Goal: Task Accomplishment & Management: Use online tool/utility

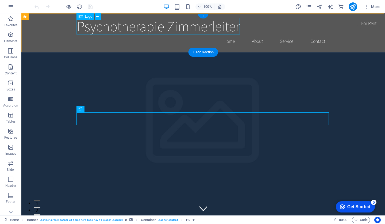
click at [203, 30] on div "Psychotherapie Zimmerleiter" at bounding box center [203, 26] width 252 height 17
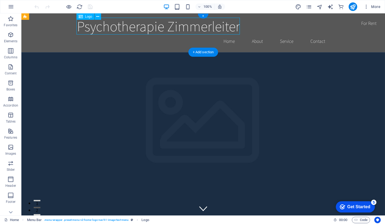
click at [185, 28] on div "Psychotherapie Zimmerleiter" at bounding box center [203, 26] width 252 height 17
click at [13, 7] on icon "button" at bounding box center [11, 6] width 6 height 6
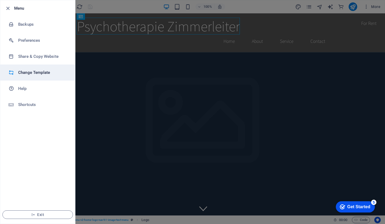
click at [44, 73] on h6 "Change Template" at bounding box center [42, 72] width 49 height 6
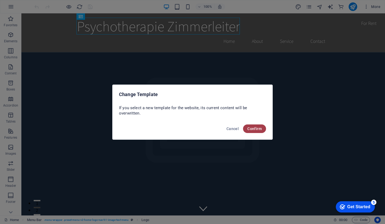
click at [252, 129] on span "Confirm" at bounding box center [254, 129] width 14 height 4
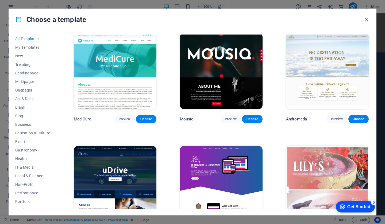
scroll to position [3827, 0]
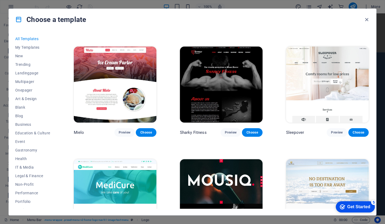
click at [331, 61] on img at bounding box center [327, 85] width 83 height 76
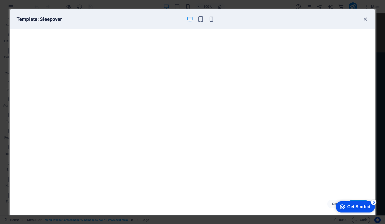
click at [367, 18] on icon "button" at bounding box center [365, 19] width 6 height 6
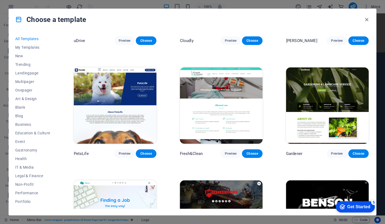
scroll to position [4153, 0]
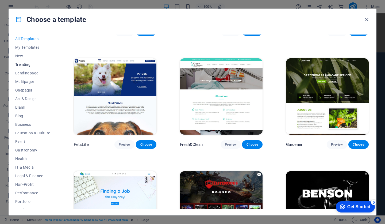
click at [22, 66] on span "Trending" at bounding box center [32, 64] width 35 height 4
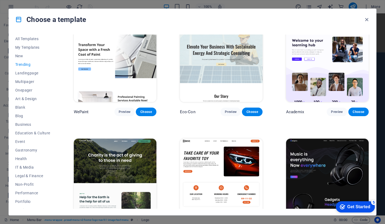
scroll to position [279, 0]
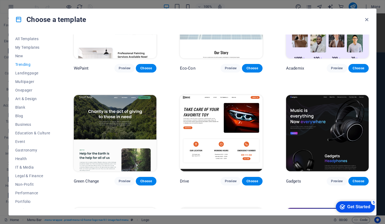
click at [126, 117] on img at bounding box center [115, 133] width 83 height 76
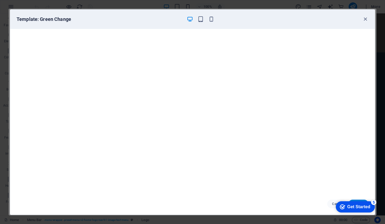
scroll to position [1, 0]
click at [365, 19] on icon "button" at bounding box center [365, 19] width 6 height 6
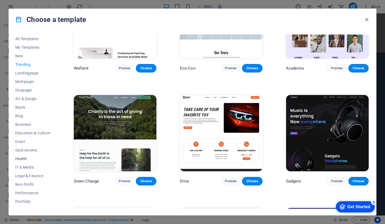
click at [23, 160] on span "Health" at bounding box center [32, 158] width 35 height 4
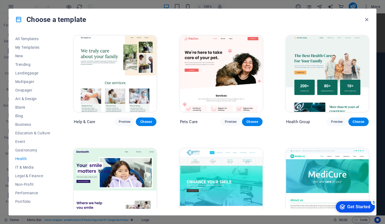
scroll to position [0, 0]
click at [127, 98] on img at bounding box center [115, 74] width 83 height 76
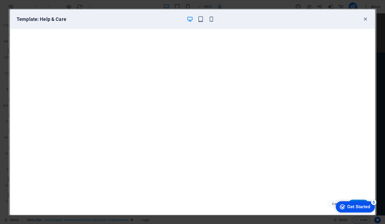
click at [356, 203] on div "checkmark Get Started 5" at bounding box center [355, 206] width 39 height 11
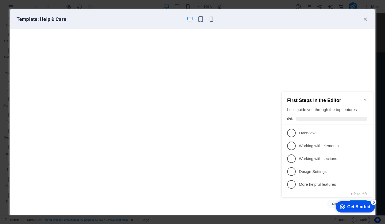
click at [341, 209] on icon "Get Started 5 items remaining, 0% complete" at bounding box center [342, 206] width 5 height 5
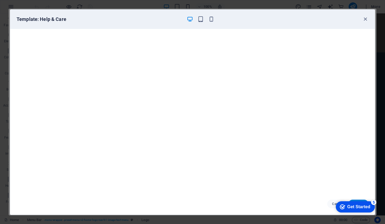
click at [345, 209] on icon "Get Started 5 items remaining, 0% complete" at bounding box center [342, 206] width 5 height 5
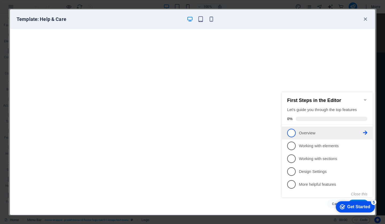
click at [314, 133] on p "Overview - incomplete" at bounding box center [331, 133] width 64 height 6
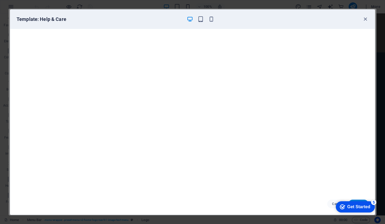
click at [341, 207] on icon "Get Started 5 items remaining, 0% complete" at bounding box center [342, 206] width 5 height 5
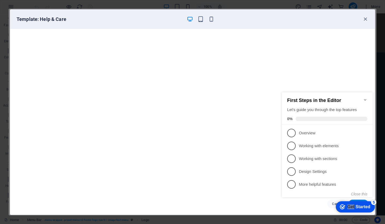
click at [341, 207] on icon "Get Started 5 items remaining, 0% complete" at bounding box center [342, 206] width 5 height 5
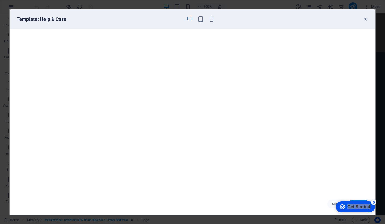
click at [345, 209] on icon "Get Started 5 items remaining, 0% complete" at bounding box center [342, 206] width 5 height 5
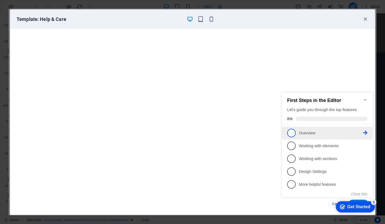
click at [366, 131] on icon at bounding box center [365, 133] width 4 height 4
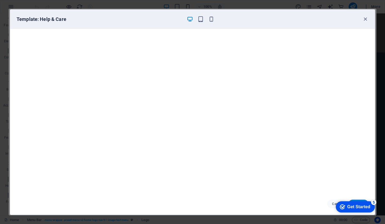
click at [342, 205] on icon "Get Started 5 items remaining, 0% complete" at bounding box center [342, 206] width 5 height 5
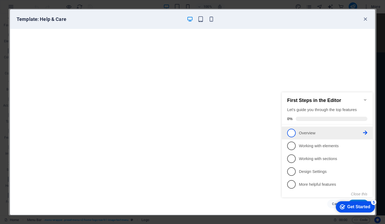
click at [293, 133] on span "1" at bounding box center [291, 133] width 9 height 9
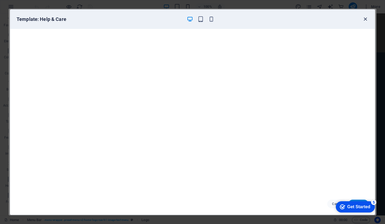
click at [366, 20] on icon "button" at bounding box center [365, 19] width 6 height 6
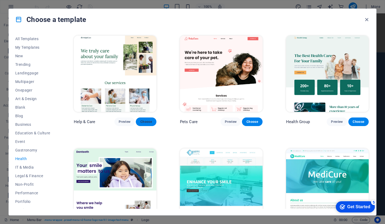
click at [151, 121] on span "Choose" at bounding box center [146, 122] width 12 height 4
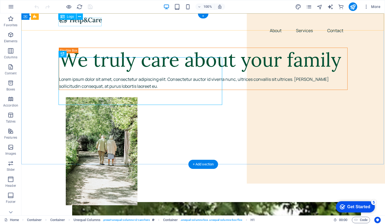
click at [90, 23] on div at bounding box center [203, 20] width 289 height 9
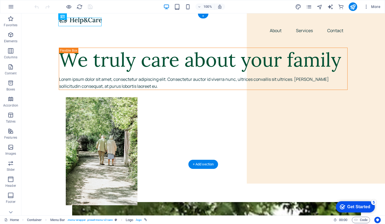
click at [82, 22] on div at bounding box center [203, 20] width 289 height 9
select select "px"
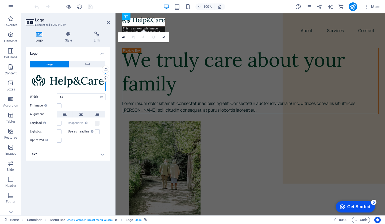
click at [91, 80] on div "Drag files here, click to choose files or select files from Files or our free s…" at bounding box center [68, 80] width 76 height 21
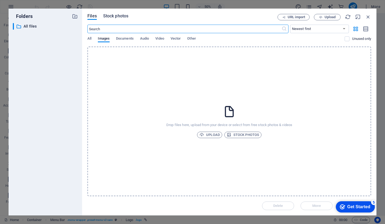
click at [114, 18] on span "Stock photos" at bounding box center [115, 16] width 25 height 6
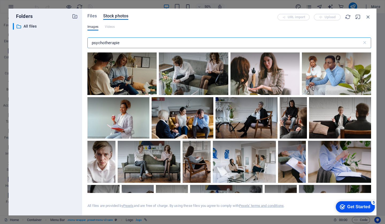
scroll to position [1329, 0]
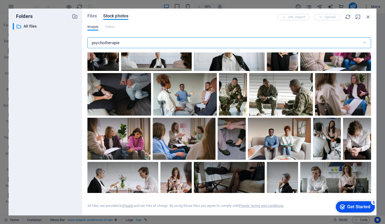
click at [51, 44] on div "Folders ​ All files All files Files Stock photos URL import Upload Images Video…" at bounding box center [193, 112] width 368 height 207
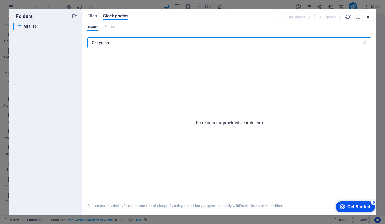
type input "Gespräch"
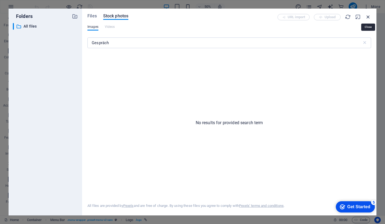
click at [369, 17] on icon "button" at bounding box center [368, 17] width 6 height 6
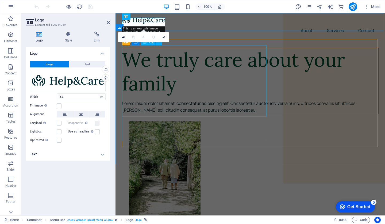
click at [246, 96] on div "We truly care about your family" at bounding box center [250, 72] width 256 height 48
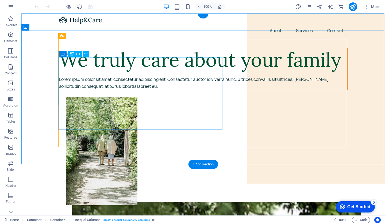
click at [166, 72] on div "We truly care about your family" at bounding box center [203, 60] width 288 height 24
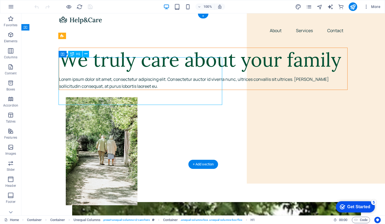
click at [166, 72] on div "We truly care about your family" at bounding box center [203, 60] width 288 height 24
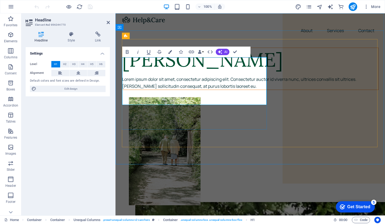
click at [260, 72] on h1 "[PERSON_NAME]" at bounding box center [250, 60] width 256 height 24
click at [266, 72] on h1 "[PERSON_NAME]" at bounding box center [250, 60] width 256 height 24
click at [157, 72] on h1 "[PERSON_NAME]" at bounding box center [250, 60] width 256 height 24
click at [222, 72] on h1 "[PERSON_NAME]" at bounding box center [250, 60] width 256 height 24
click at [309, 97] on figure at bounding box center [257, 151] width 257 height 108
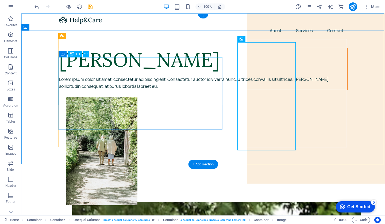
click at [166, 72] on div "[PERSON_NAME]" at bounding box center [203, 60] width 288 height 24
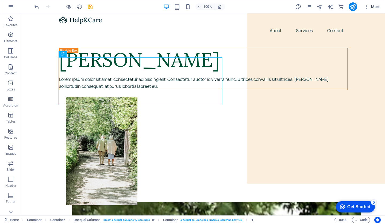
click at [370, 6] on span "More" at bounding box center [372, 6] width 17 height 5
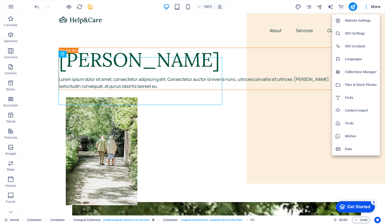
click at [366, 58] on h6 "Languages" at bounding box center [361, 59] width 32 height 6
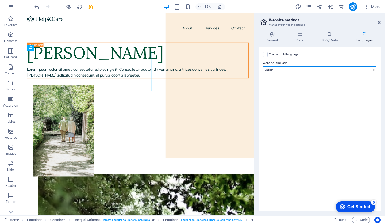
select select "55"
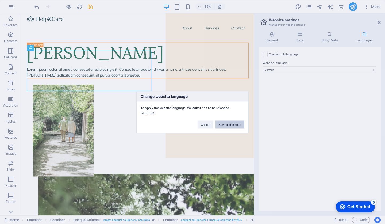
click at [230, 124] on button "Save and Reload" at bounding box center [230, 124] width 29 height 8
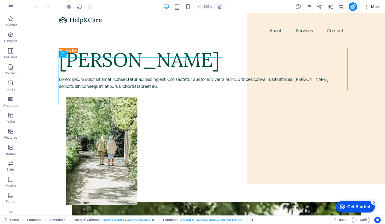
click at [379, 8] on span "More" at bounding box center [372, 6] width 17 height 5
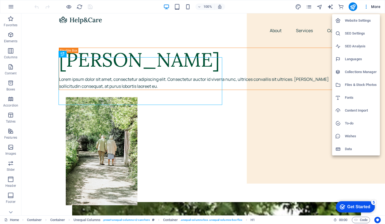
click at [352, 62] on h6 "Languages" at bounding box center [361, 59] width 32 height 6
select select "55"
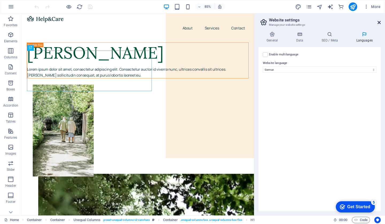
click at [379, 24] on icon at bounding box center [379, 22] width 3 height 4
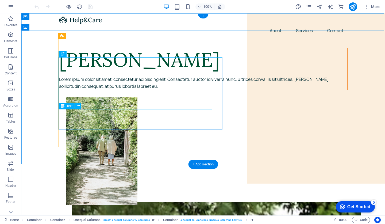
click at [107, 90] on div "Lorem ipsum dolor sit amet, consectetur adipiscing elit. Consectetur auctor id …" at bounding box center [203, 83] width 288 height 14
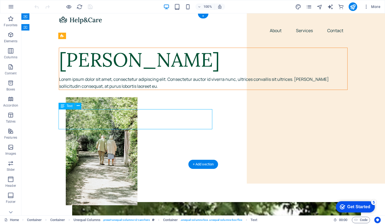
click at [105, 90] on div "Lorem ipsum dolor sit amet, consectetur adipiscing elit. Consectetur auctor id …" at bounding box center [203, 83] width 288 height 14
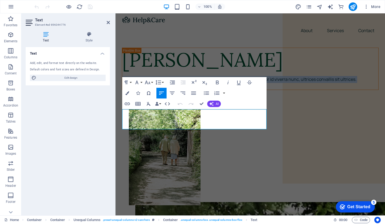
drag, startPoint x: 185, startPoint y: 124, endPoint x: 105, endPoint y: 111, distance: 80.7
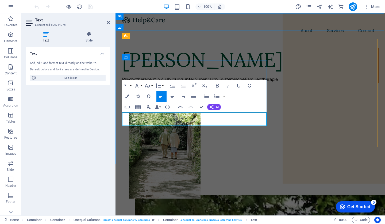
click at [184, 83] on p "Psychotherapeut in Ausbildung unter Supervision, Systemische Familientherapie" at bounding box center [250, 79] width 256 height 7
click at [123, 82] on span "Psychotherapeut in Ausbildung unter Supervision, Systemische Familientherapie" at bounding box center [200, 79] width 156 height 6
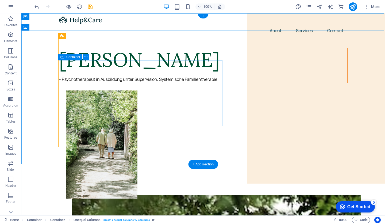
click at [106, 60] on div "Dennis Zimmerleiter - Psychotherapeut in Ausbildung unter Supervision, Systemis…" at bounding box center [203, 66] width 289 height 36
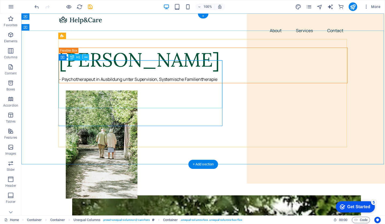
click at [86, 57] on icon at bounding box center [86, 58] width 3 height 6
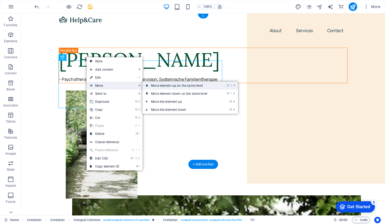
click at [161, 87] on link "⌘ ⇧ ⬆ Move element up on the same level" at bounding box center [180, 86] width 75 height 8
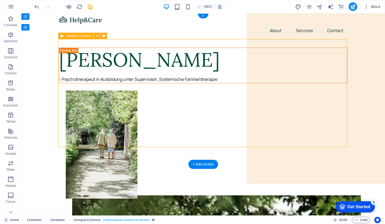
drag, startPoint x: 112, startPoint y: 59, endPoint x: 112, endPoint y: 47, distance: 12.3
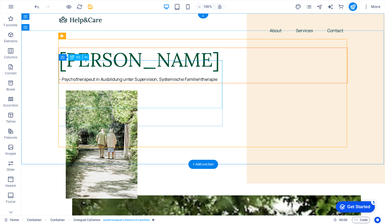
click at [120, 71] on div "[PERSON_NAME]" at bounding box center [203, 60] width 288 height 24
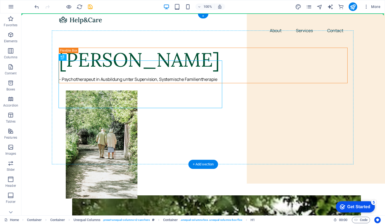
drag, startPoint x: 120, startPoint y: 71, endPoint x: 117, endPoint y: 49, distance: 21.9
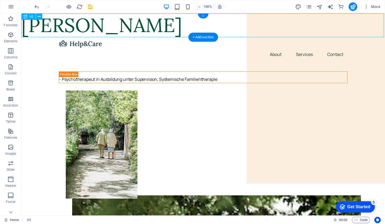
click at [117, 25] on div "[PERSON_NAME]" at bounding box center [203, 25] width 364 height 24
click at [36, 7] on icon "undo" at bounding box center [37, 7] width 6 height 6
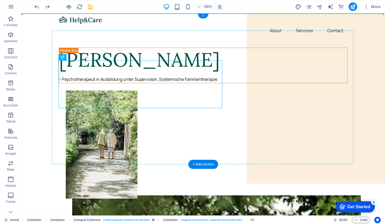
drag, startPoint x: 96, startPoint y: 77, endPoint x: 98, endPoint y: 46, distance: 31.1
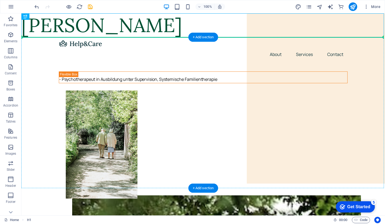
drag, startPoint x: 106, startPoint y: 24, endPoint x: 109, endPoint y: 58, distance: 33.6
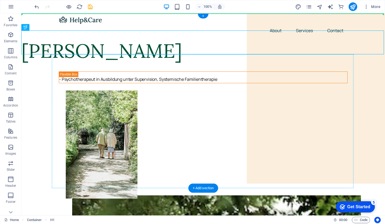
drag, startPoint x: 107, startPoint y: 41, endPoint x: 109, endPoint y: 63, distance: 21.8
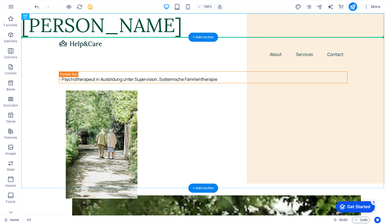
drag, startPoint x: 107, startPoint y: 24, endPoint x: 117, endPoint y: 89, distance: 65.8
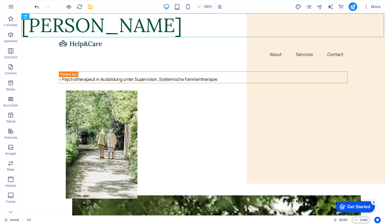
click at [36, 6] on icon "undo" at bounding box center [37, 7] width 6 height 6
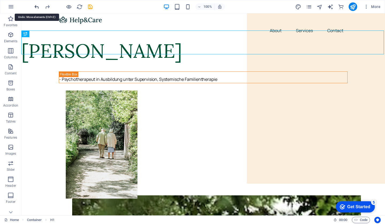
click at [36, 6] on icon "undo" at bounding box center [37, 7] width 6 height 6
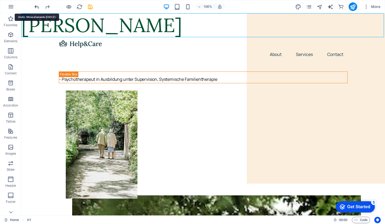
click at [36, 6] on icon "undo" at bounding box center [37, 7] width 6 height 6
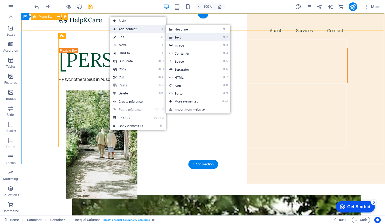
click at [191, 39] on link "⌘ 2 Text" at bounding box center [188, 37] width 44 height 8
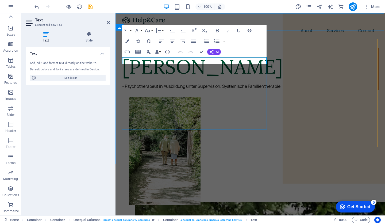
click at [162, 55] on p "New text element" at bounding box center [250, 51] width 256 height 7
drag, startPoint x: 158, startPoint y: 59, endPoint x: 114, endPoint y: 58, distance: 43.9
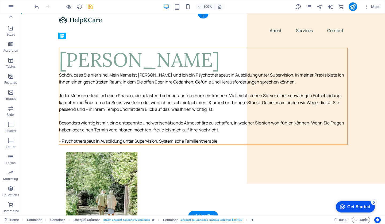
drag, startPoint x: 114, startPoint y: 145, endPoint x: 118, endPoint y: 70, distance: 75.3
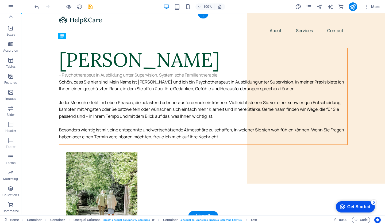
drag, startPoint x: 82, startPoint y: 186, endPoint x: 89, endPoint y: 98, distance: 88.3
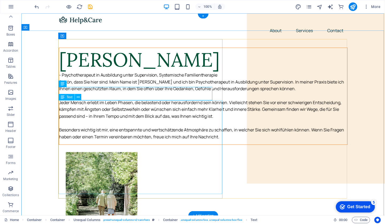
click at [87, 103] on div "Schön, dass Sie hier sind. Mein Name ist Dennis Zimmerleiter und ich bin Psycho…" at bounding box center [203, 110] width 288 height 62
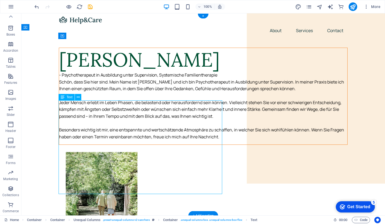
drag, startPoint x: 87, startPoint y: 104, endPoint x: 88, endPoint y: 174, distance: 69.5
click at [88, 140] on div "Schön, dass Sie hier sind. Mein Name ist Dennis Zimmerleiter und ich bin Psycho…" at bounding box center [203, 110] width 288 height 62
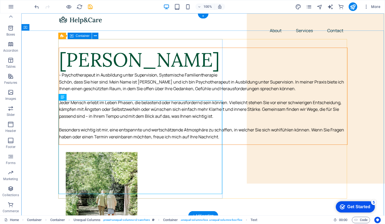
click at [107, 145] on div "Dennis Zimmerleiter - Psychotherapeut in Ausbildung unter Supervision, Systemis…" at bounding box center [203, 96] width 289 height 97
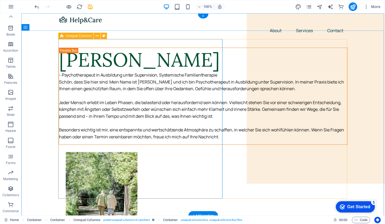
click at [63, 37] on icon at bounding box center [61, 36] width 3 height 6
click at [63, 36] on icon at bounding box center [61, 36] width 3 height 6
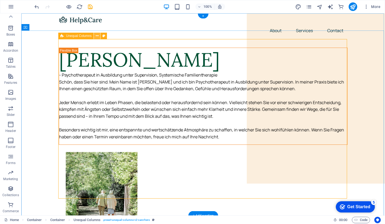
click at [96, 36] on icon at bounding box center [97, 36] width 3 height 6
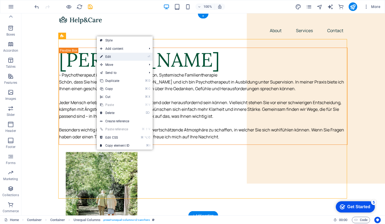
click at [129, 55] on link "⏎ Edit" at bounding box center [115, 57] width 36 height 8
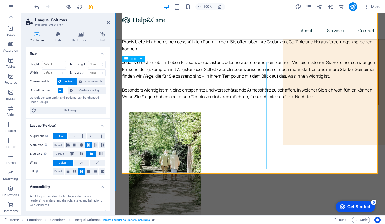
scroll to position [55, 0]
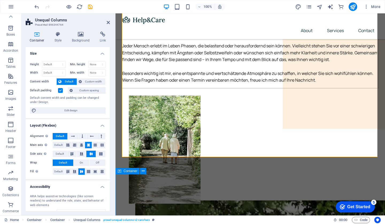
drag, startPoint x: 185, startPoint y: 156, endPoint x: 185, endPoint y: 178, distance: 21.1
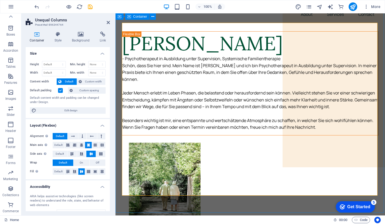
scroll to position [11, 0]
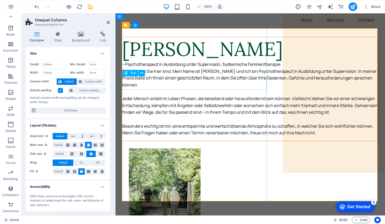
click at [170, 68] on div "- Psychotherapeut in Ausbildung unter Supervision, Systemische Familientherapie" at bounding box center [250, 64] width 256 height 7
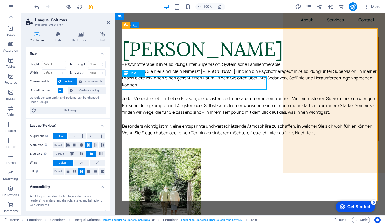
click at [163, 68] on div "- Psychotherapeut in Ausbildung unter Supervision, Systemische Familientherapie" at bounding box center [250, 64] width 256 height 7
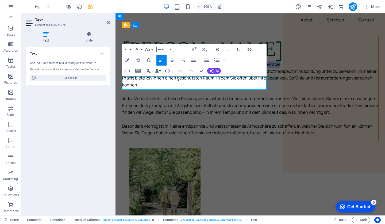
drag, startPoint x: 156, startPoint y: 87, endPoint x: 122, endPoint y: 79, distance: 34.2
click at [122, 68] on p "- Psychotherapeut in Ausbildung unter Supervision, Systemische Familientherapie" at bounding box center [250, 64] width 256 height 7
click at [140, 49] on button "Font Family" at bounding box center [138, 49] width 10 height 11
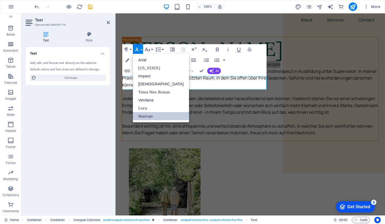
click at [141, 49] on button "Font Family" at bounding box center [138, 49] width 10 height 11
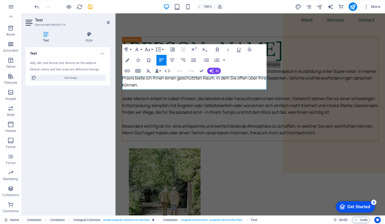
click at [154, 50] on div "Paragraph Format Normal Heading 1 Heading 2 Heading 3 Heading 4 Heading 5 Headi…" at bounding box center [143, 49] width 43 height 11
click at [153, 50] on button "Font Size" at bounding box center [149, 49] width 10 height 11
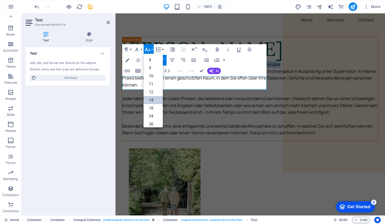
click at [156, 100] on link "14" at bounding box center [153, 100] width 19 height 8
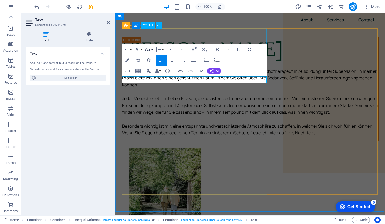
click at [152, 48] on button "Font Size" at bounding box center [149, 49] width 10 height 11
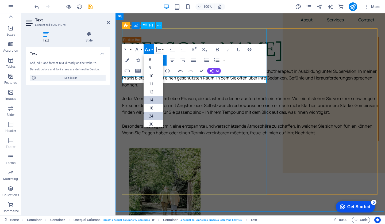
click at [155, 117] on link "24" at bounding box center [153, 116] width 19 height 8
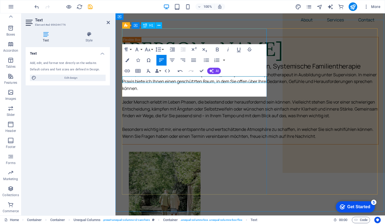
scroll to position [0, 0]
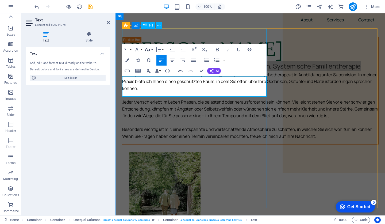
click at [152, 48] on button "Font Size" at bounding box center [149, 49] width 10 height 11
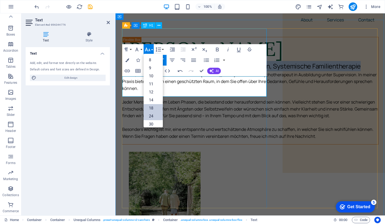
click at [155, 106] on link "18" at bounding box center [153, 108] width 19 height 8
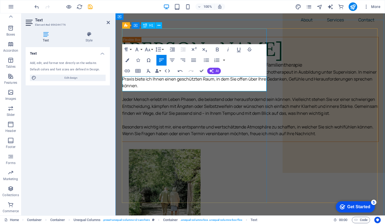
scroll to position [0, 0]
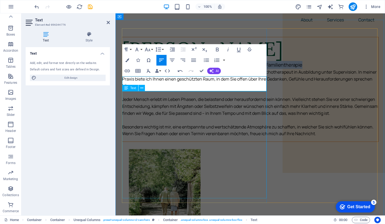
click at [179, 109] on div "Schön, dass Sie hier sind. Mein Name ist Dennis Zimmerleiter und ich bin Psycho…" at bounding box center [250, 103] width 256 height 68
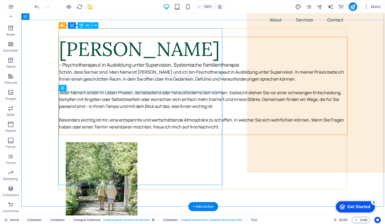
click at [138, 61] on div "[PERSON_NAME]" at bounding box center [203, 49] width 288 height 24
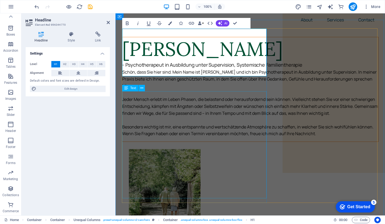
click at [187, 119] on div "Schön, dass Sie hier sind. Mein Name ist Dennis Zimmerleiter und ich bin Psycho…" at bounding box center [250, 103] width 256 height 68
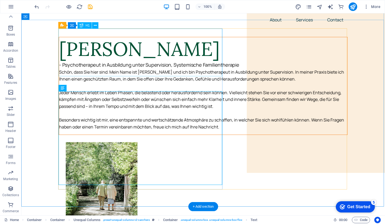
click at [177, 61] on div "[PERSON_NAME]" at bounding box center [203, 49] width 288 height 24
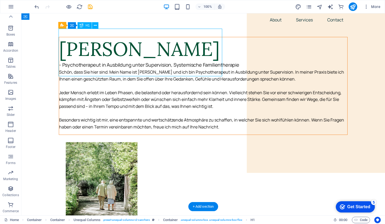
click at [164, 61] on div "[PERSON_NAME]" at bounding box center [203, 49] width 288 height 24
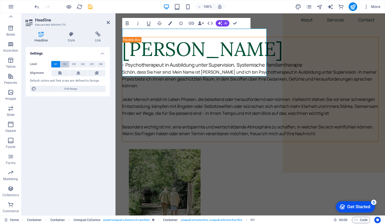
click at [63, 63] on span "H2" at bounding box center [64, 64] width 3 height 6
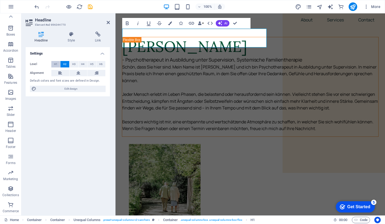
click at [57, 65] on span "H1" at bounding box center [55, 64] width 3 height 6
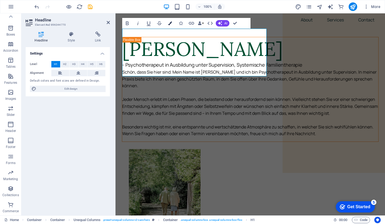
click at [169, 24] on icon "button" at bounding box center [170, 23] width 4 height 4
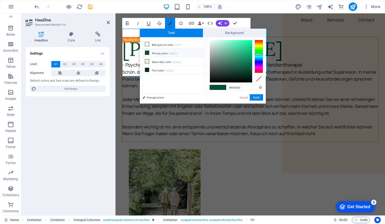
click at [169, 24] on icon "button" at bounding box center [170, 23] width 4 height 4
click at [131, 42] on h1 "[PERSON_NAME]" at bounding box center [250, 49] width 256 height 24
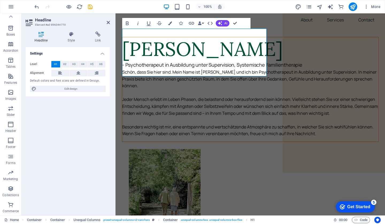
click at [128, 43] on h1 "[PERSON_NAME]" at bounding box center [250, 49] width 256 height 24
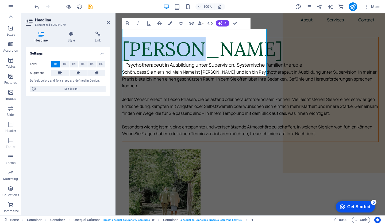
drag, startPoint x: 126, startPoint y: 43, endPoint x: 201, endPoint y: 43, distance: 75.7
click at [201, 43] on h1 "[PERSON_NAME]" at bounding box center [250, 49] width 256 height 24
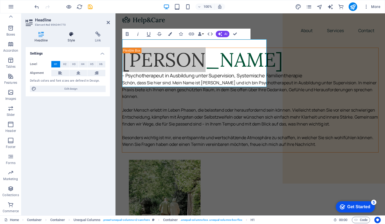
click at [72, 36] on icon at bounding box center [71, 34] width 25 height 5
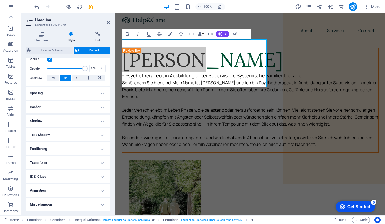
scroll to position [77, 0]
click at [67, 104] on h4 "Border" at bounding box center [68, 107] width 84 height 13
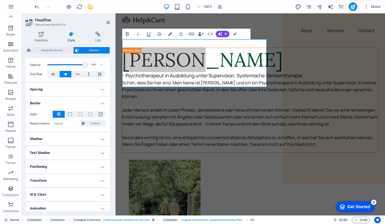
click at [67, 104] on h4 "Border" at bounding box center [68, 102] width 84 height 10
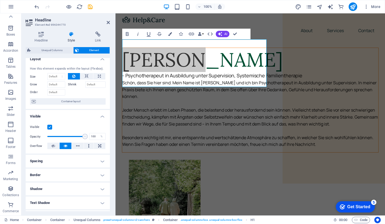
scroll to position [0, 0]
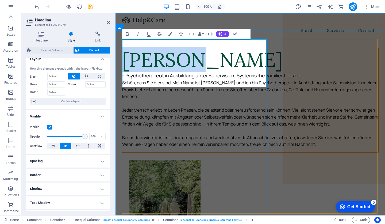
click at [131, 52] on h1 "[PERSON_NAME]" at bounding box center [250, 60] width 256 height 24
drag, startPoint x: 129, startPoint y: 54, endPoint x: 199, endPoint y: 58, distance: 70.4
click at [199, 58] on h1 "[PERSON_NAME]" at bounding box center [250, 60] width 256 height 24
click at [171, 58] on h1 "[PERSON_NAME]" at bounding box center [250, 60] width 256 height 24
click at [166, 79] on div "- Psychotherapeut in Ausbildung unter Supervision, Systemische Familientherapie" at bounding box center [250, 76] width 256 height 8
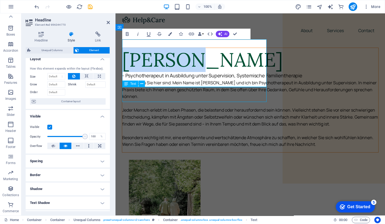
click at [166, 79] on div "- Psychotherapeut in Ausbildung unter Supervision, Systemische Familientherapie" at bounding box center [250, 76] width 256 height 8
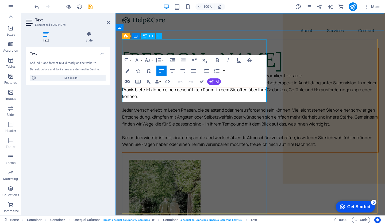
click at [180, 52] on div "[PERSON_NAME]" at bounding box center [250, 60] width 256 height 24
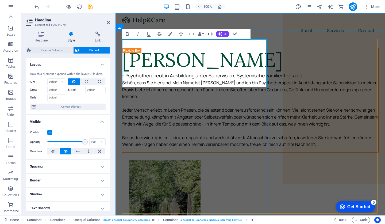
click at [211, 35] on icon "button" at bounding box center [210, 33] width 5 height 3
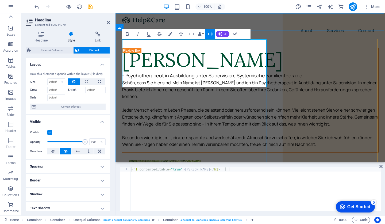
click at [211, 35] on icon "button" at bounding box center [210, 33] width 5 height 3
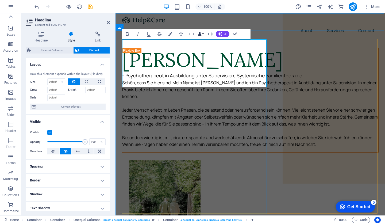
click at [201, 35] on icon "button" at bounding box center [200, 34] width 4 height 4
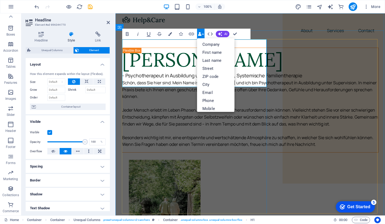
click at [201, 36] on icon "button" at bounding box center [200, 34] width 4 height 4
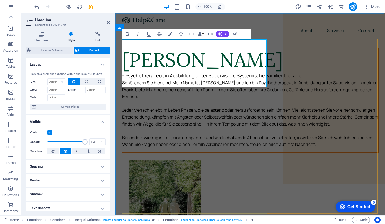
click at [182, 54] on h1 "[PERSON_NAME]" at bounding box center [250, 60] width 256 height 24
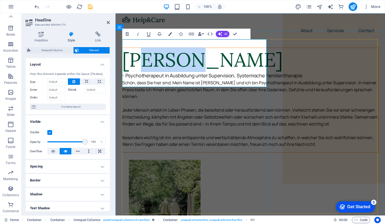
drag, startPoint x: 189, startPoint y: 52, endPoint x: 144, endPoint y: 51, distance: 45.0
click at [144, 51] on h1 "[PERSON_NAME]" at bounding box center [250, 60] width 256 height 24
drag, startPoint x: 125, startPoint y: 51, endPoint x: 186, endPoint y: 53, distance: 61.3
click at [186, 53] on h1 "[PERSON_NAME]" at bounding box center [250, 60] width 256 height 24
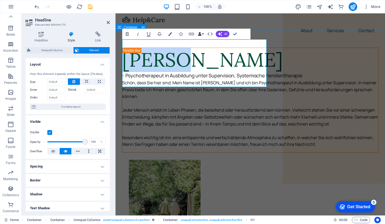
click at [203, 37] on button "Data Bindings" at bounding box center [200, 34] width 7 height 11
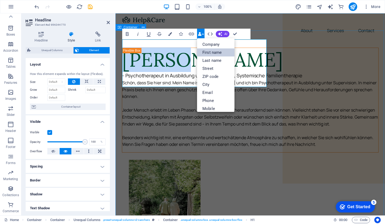
click at [211, 53] on link "First name" at bounding box center [215, 52] width 37 height 8
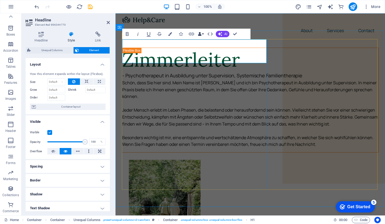
click at [202, 37] on button "Data Bindings" at bounding box center [200, 34] width 7 height 11
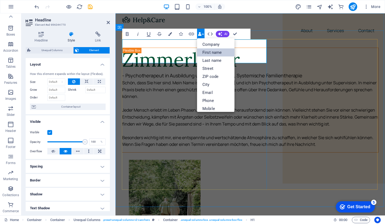
click at [211, 53] on link "First name" at bounding box center [215, 52] width 37 height 8
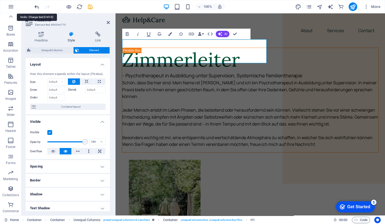
click at [34, 7] on icon "undo" at bounding box center [37, 7] width 6 height 6
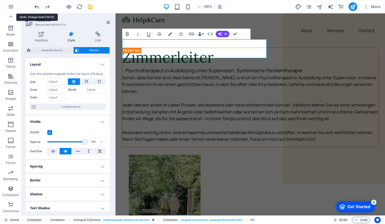
click at [34, 7] on icon "undo" at bounding box center [37, 7] width 6 height 6
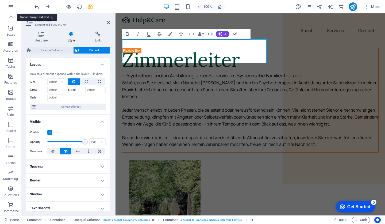
click at [34, 7] on icon "undo" at bounding box center [37, 7] width 6 height 6
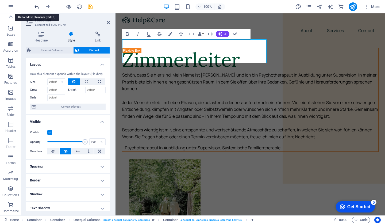
click at [34, 7] on icon "undo" at bounding box center [37, 7] width 6 height 6
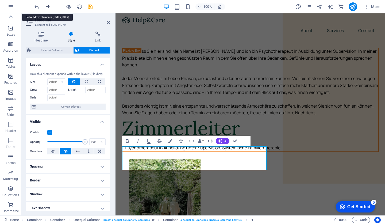
click at [44, 6] on icon "redo" at bounding box center [47, 7] width 6 height 6
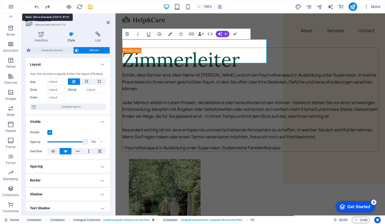
click at [44, 6] on icon "redo" at bounding box center [47, 7] width 6 height 6
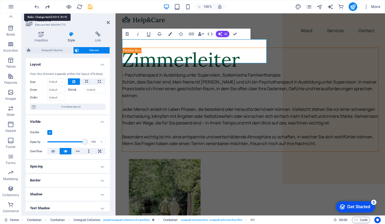
click at [46, 7] on icon "redo" at bounding box center [47, 7] width 6 height 6
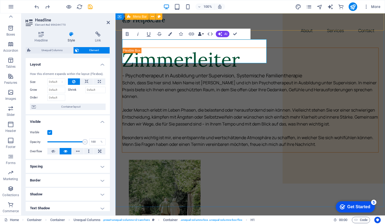
click at [201, 35] on icon "button" at bounding box center [200, 34] width 4 height 4
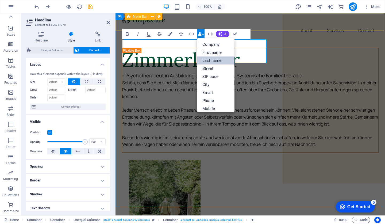
click at [211, 62] on link "Last name" at bounding box center [215, 60] width 37 height 8
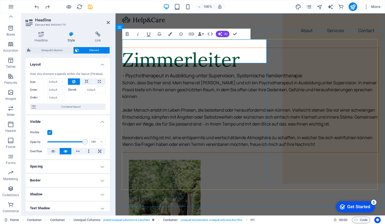
drag, startPoint x: 129, startPoint y: 51, endPoint x: 246, endPoint y: 49, distance: 117.4
click at [246, 49] on h1 "Zimmerleiter" at bounding box center [250, 60] width 256 height 24
click at [127, 49] on h1 "Zimmerleiter" at bounding box center [250, 60] width 256 height 24
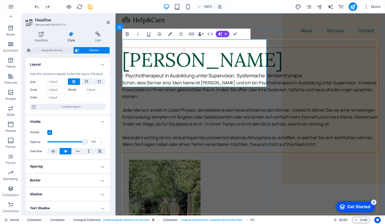
click at [128, 53] on h1 "[PERSON_NAME]" at bounding box center [250, 60] width 256 height 24
click at [185, 79] on div "- Psychotherapeut in Ausbildung unter Supervision, Systemische Familientherapie" at bounding box center [250, 76] width 256 height 8
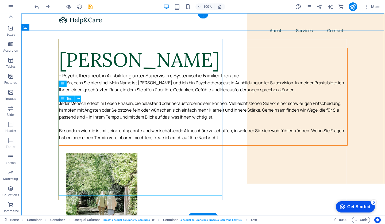
click at [186, 121] on div "Schön, dass Sie hier sind. Mein Name ist Dennis Zimmerleiter und ich bin Psycho…" at bounding box center [203, 110] width 288 height 62
click at [161, 67] on div "[PERSON_NAME]" at bounding box center [203, 60] width 288 height 24
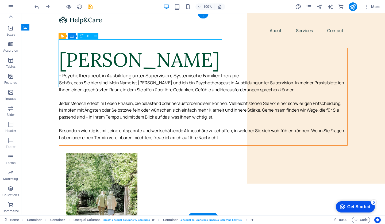
click at [172, 72] on div "[PERSON_NAME]" at bounding box center [203, 60] width 288 height 24
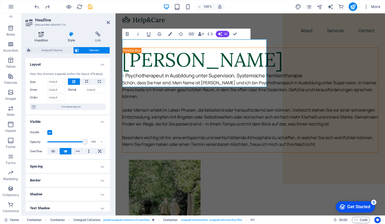
click at [44, 37] on icon at bounding box center [41, 34] width 31 height 5
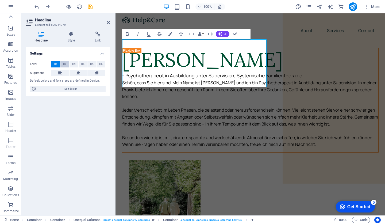
click at [68, 63] on button "H2" at bounding box center [64, 64] width 9 height 6
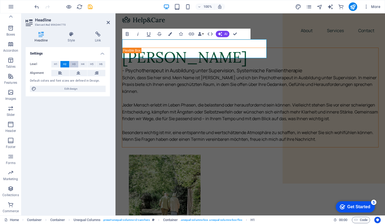
click at [77, 63] on button "H3" at bounding box center [74, 64] width 9 height 6
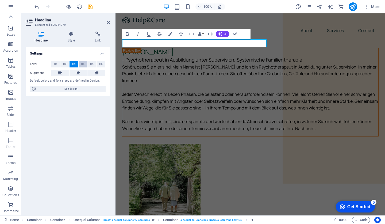
click at [84, 64] on span "H4" at bounding box center [82, 64] width 3 height 6
click at [91, 64] on span "H5" at bounding box center [91, 64] width 3 height 6
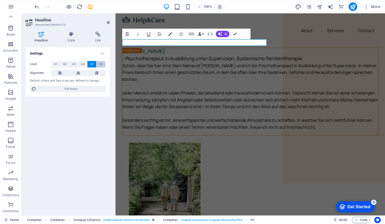
click at [103, 62] on button "H6" at bounding box center [101, 64] width 9 height 6
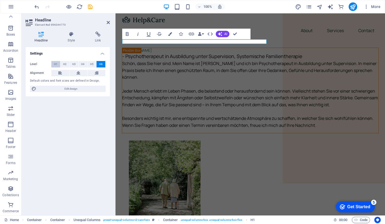
click at [57, 63] on span "H1" at bounding box center [55, 64] width 3 height 6
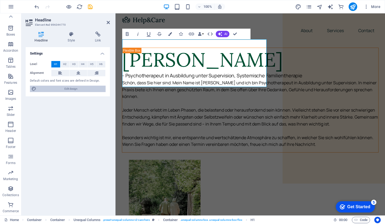
click at [59, 90] on span "Edit design" at bounding box center [71, 89] width 66 height 6
select select "px"
select select "400"
select select "px"
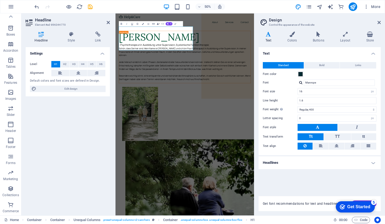
click at [332, 86] on div "Standard Bold Links Font color Font Manrope Font size 16 rem px Line height 1.6…" at bounding box center [320, 106] width 124 height 98
click at [332, 84] on input "Manrope" at bounding box center [339, 82] width 71 height 6
click at [300, 84] on div at bounding box center [300, 82] width 3 height 3
click at [327, 95] on div "Manrope" at bounding box center [340, 97] width 71 height 6
drag, startPoint x: 249, startPoint y: 77, endPoint x: 131, endPoint y: 45, distance: 122.3
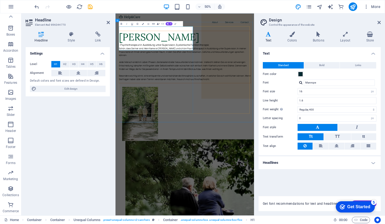
click at [131, 48] on h1 "[PERSON_NAME]" at bounding box center [254, 60] width 264 height 24
click at [217, 68] on h1 "[PERSON_NAME]" at bounding box center [254, 60] width 264 height 24
drag, startPoint x: 245, startPoint y: 70, endPoint x: 95, endPoint y: 44, distance: 151.9
click at [317, 81] on input "Manrope" at bounding box center [339, 82] width 71 height 6
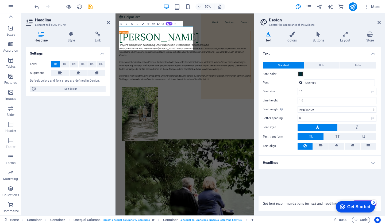
click at [301, 85] on div "Manrope Manage fonts →" at bounding box center [337, 82] width 79 height 6
click at [300, 83] on div at bounding box center [300, 82] width 3 height 3
click at [314, 88] on div "Lora" at bounding box center [340, 90] width 71 height 6
type input "Lora"
click at [312, 164] on h4 "Headlines" at bounding box center [320, 162] width 122 height 13
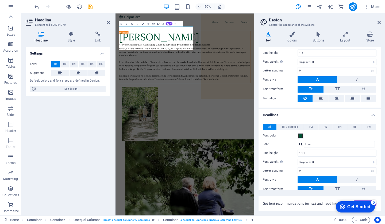
scroll to position [49, 0]
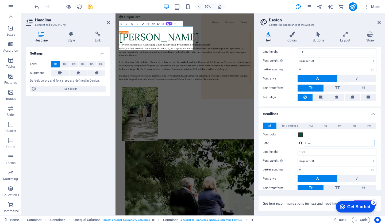
click at [315, 141] on input "Lora" at bounding box center [339, 143] width 71 height 6
click at [300, 145] on div "Lora" at bounding box center [337, 143] width 79 height 6
click at [301, 143] on div at bounding box center [300, 142] width 3 height 3
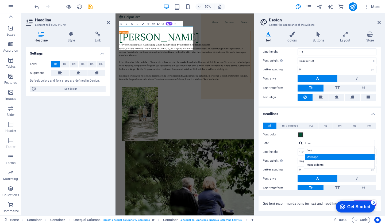
click at [324, 156] on div "Manrope" at bounding box center [340, 157] width 71 height 6
type input "Manrope"
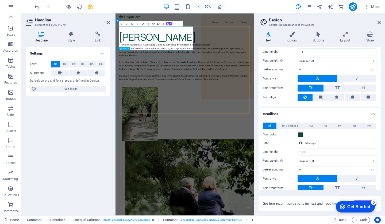
click at [249, 79] on div "- Psychotherapeut in Ausbildung unter Supervision, Systemische Familientherapie" at bounding box center [254, 76] width 264 height 8
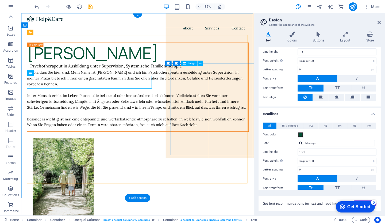
click at [205, 160] on figure at bounding box center [165, 214] width 261 height 108
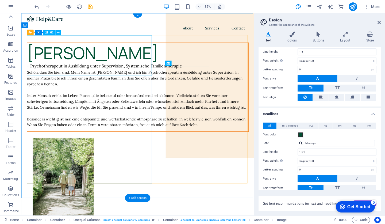
click at [146, 65] on div "[PERSON_NAME]" at bounding box center [158, 60] width 260 height 24
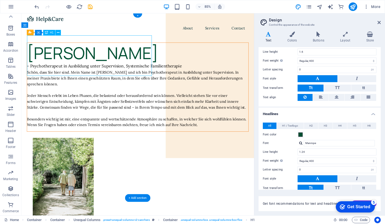
click at [146, 72] on div "[PERSON_NAME]" at bounding box center [158, 60] width 260 height 24
click at [302, 144] on div at bounding box center [300, 142] width 3 height 3
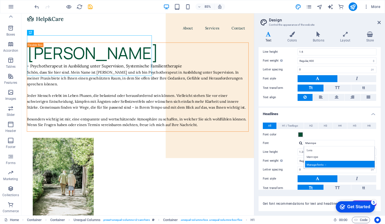
click at [313, 165] on div "Manage fonts →" at bounding box center [340, 164] width 71 height 7
select select "popularity"
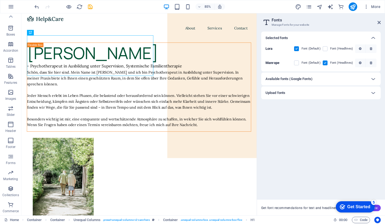
click at [327, 79] on div "Available fonts (Google Fonts)" at bounding box center [316, 79] width 101 height 6
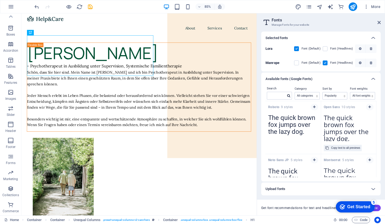
click at [343, 129] on textarea "The quick brown fox jumps over the lazy dog." at bounding box center [348, 126] width 55 height 29
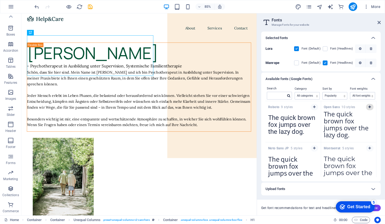
click at [369, 105] on icon "button" at bounding box center [370, 106] width 2 height 3
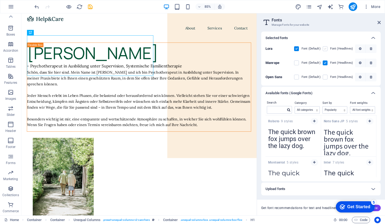
click at [325, 49] on label at bounding box center [325, 48] width 5 height 5
click at [0, 0] on input "checkbox" at bounding box center [0, 0] width 0 height 0
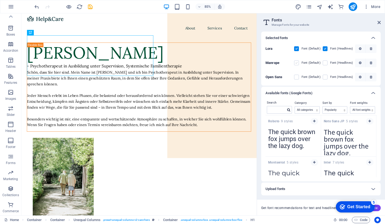
click at [298, 62] on label at bounding box center [296, 62] width 5 height 5
click at [0, 0] on input "checkbox" at bounding box center [0, 0] width 0 height 0
click at [324, 63] on label at bounding box center [325, 62] width 5 height 5
click at [0, 0] on input "checkbox" at bounding box center [0, 0] width 0 height 0
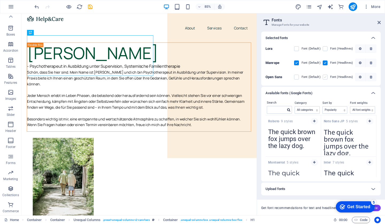
click at [326, 78] on label at bounding box center [325, 77] width 5 height 5
click at [0, 0] on Sans "checkbox" at bounding box center [0, 0] width 0 height 0
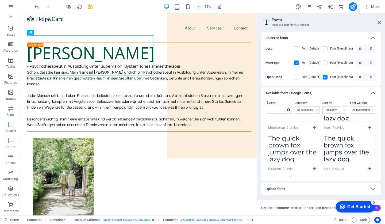
scroll to position [39, 0]
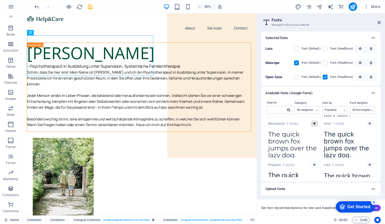
click at [314, 125] on button "button" at bounding box center [314, 123] width 7 height 6
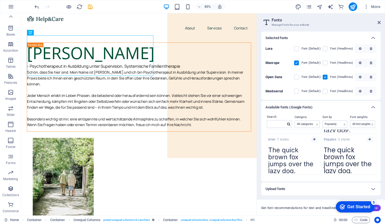
scroll to position [44, 0]
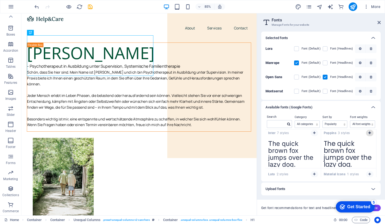
click at [370, 134] on icon "button" at bounding box center [370, 132] width 2 height 3
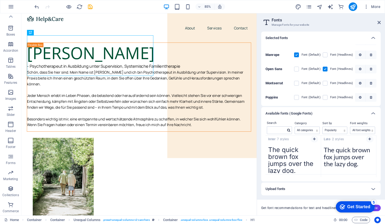
scroll to position [8, 0]
click at [325, 97] on label at bounding box center [325, 97] width 5 height 5
click at [0, 0] on input "checkbox" at bounding box center [0, 0] width 0 height 0
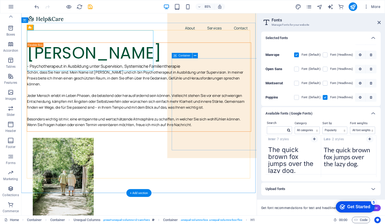
scroll to position [10, 0]
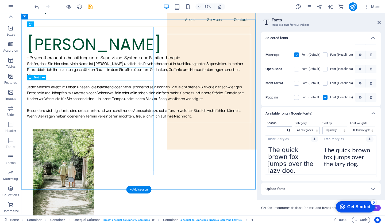
click at [149, 136] on div "Schön, dass Sie hier sind. Mein Name ist Dennis Zimmerleiter und ich bin Psycho…" at bounding box center [159, 104] width 263 height 68
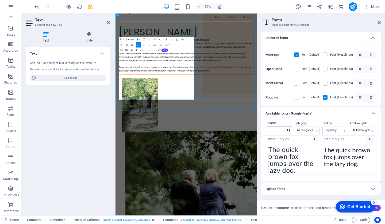
click at [183, 111] on p "Jeder Mensch erlebt im Leben Phasen, die belastend oder herausfordernd sein kön…" at bounding box center [256, 100] width 269 height 21
click at [197, 83] on p "Schön, dass Sie hier sind. Mein Name ist [PERSON_NAME] und ich bin Psychotherap…" at bounding box center [256, 77] width 269 height 14
click at [213, 83] on p "Schön, dass Sie hier sind. Mein Name ist [PERSON_NAME] und ich bin Psychotherap…" at bounding box center [256, 77] width 269 height 14
click at [220, 83] on p "Schön, dass Sie hier sind. Mein Name ist [PERSON_NAME] und ich bin Psychotherap…" at bounding box center [256, 77] width 269 height 14
click at [378, 23] on icon at bounding box center [379, 22] width 3 height 4
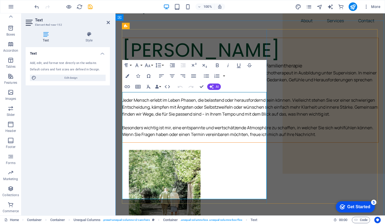
click at [150, 90] on p "Schön, dass Sie hier sind. Mein Name ist [PERSON_NAME] und ich bin Psychotherap…" at bounding box center [250, 80] width 256 height 21
click at [175, 117] on p "Jeder Mensch erlebt im Leben Phasen, die belastend oder herausfordernd sein kön…" at bounding box center [250, 107] width 256 height 21
click at [124, 90] on p "Schön, dass Sie hier sind. Mein Name ist [PERSON_NAME] und ich bin Psychotherap…" at bounding box center [250, 80] width 256 height 21
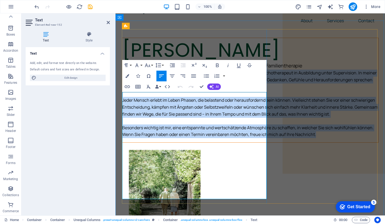
drag, startPoint x: 123, startPoint y: 96, endPoint x: 172, endPoint y: 194, distance: 109.6
click at [172, 138] on div "Schön, dass Sie hier sind. Mein Name ist Dennis Zimmerleiter und ich bin Psycho…" at bounding box center [250, 104] width 256 height 68
click at [192, 78] on icon "button" at bounding box center [193, 76] width 6 height 6
click at [163, 76] on icon "button" at bounding box center [161, 76] width 6 height 6
click at [196, 74] on icon "button" at bounding box center [193, 76] width 6 height 6
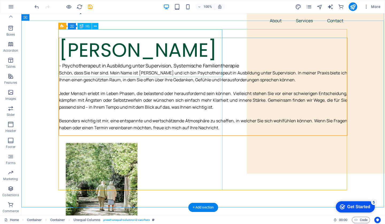
click at [213, 62] on div "[PERSON_NAME]" at bounding box center [203, 50] width 288 height 24
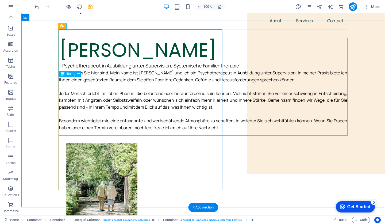
click at [193, 70] on div "- Psychotherapeut in Ausbildung unter Supervision, Systemische Familientherapie" at bounding box center [203, 66] width 288 height 8
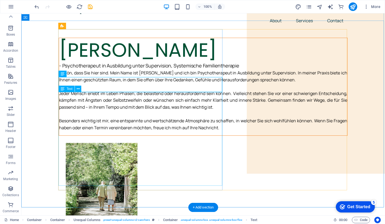
click at [169, 100] on div "Schön, dass Sie hier sind. Mein Name ist Dennis Zimmerleiter und ich bin Psycho…" at bounding box center [203, 101] width 288 height 62
click at [137, 103] on div "Schön, dass Sie hier sind. Mein Name ist Dennis Zimmerleiter und ich bin Psycho…" at bounding box center [203, 101] width 288 height 62
click at [80, 70] on div "- Psychotherapeut in Ausbildung unter Supervision, Systemische Familientherapie" at bounding box center [203, 66] width 288 height 8
click at [85, 109] on div "Schön, dass Sie hier sind. Mein Name ist Dennis Zimmerleiter und ich bin Psycho…" at bounding box center [203, 101] width 288 height 62
click at [77, 89] on icon at bounding box center [78, 89] width 3 height 6
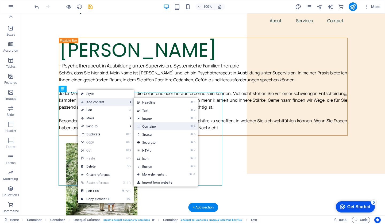
click at [151, 128] on link "⌘ 4 Container" at bounding box center [156, 126] width 44 height 8
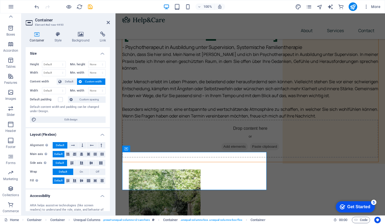
scroll to position [62, 0]
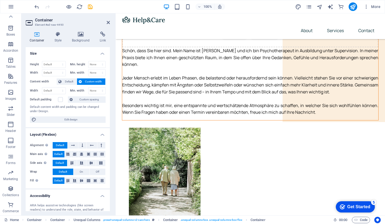
drag, startPoint x: 253, startPoint y: 158, endPoint x: 145, endPoint y: 82, distance: 131.3
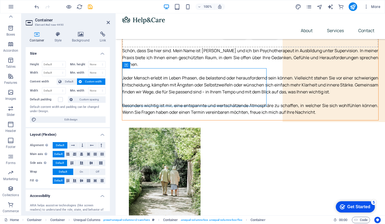
scroll to position [34, 0]
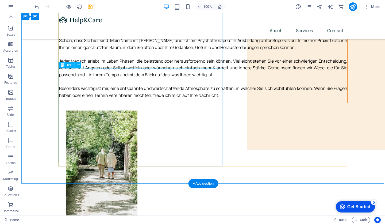
click at [140, 75] on div "Schön, dass Sie hier sind. Mein Name ist Dennis Zimmerleiter und ich bin Psycho…" at bounding box center [203, 68] width 288 height 62
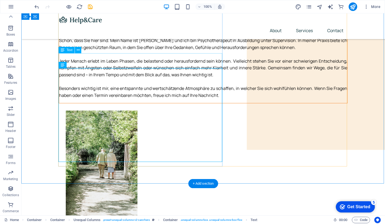
click at [114, 37] on div "- Psychotherapeut in Ausbildung unter Supervision, Systemische Familientherapie" at bounding box center [203, 33] width 288 height 8
click at [109, 75] on div "Schön, dass Sie hier sind. Mein Name ist Dennis Zimmerleiter und ich bin Psycho…" at bounding box center [203, 68] width 288 height 62
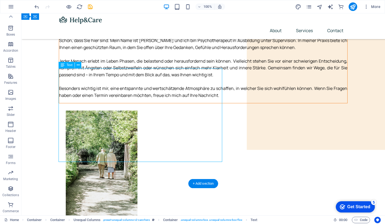
click at [109, 75] on div "Schön, dass Sie hier sind. Mein Name ist Dennis Zimmerleiter und ich bin Psycho…" at bounding box center [203, 68] width 288 height 62
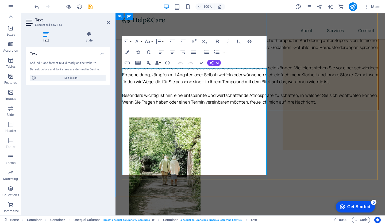
click at [150, 58] on p "Schön, dass Sie hier sind. Mein Name ist [PERSON_NAME] und ich bin Psychotherap…" at bounding box center [250, 47] width 256 height 21
click at [227, 58] on p "Schön, dass Sie hier sind. Mein Name ist [PERSON_NAME] und ich bin Psychotherap…" at bounding box center [250, 47] width 256 height 21
click at [109, 23] on icon at bounding box center [108, 22] width 3 height 4
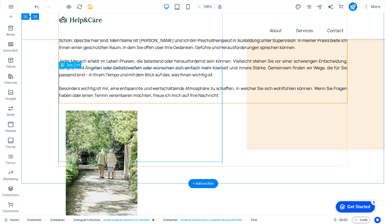
click at [88, 74] on div "Schön, dass Sie hier sind. Mein Name ist Dennis Zimmerleiter und ich bin Psycho…" at bounding box center [203, 68] width 288 height 62
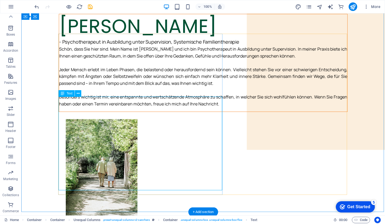
scroll to position [5, 0]
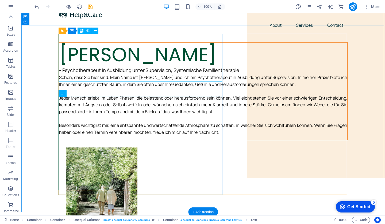
click at [116, 64] on div "[PERSON_NAME]" at bounding box center [203, 55] width 288 height 24
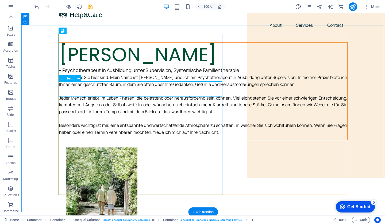
click at [105, 74] on div "- Psychotherapeut in Ausbildung unter Supervision, Systemische Familientherapie" at bounding box center [203, 70] width 288 height 8
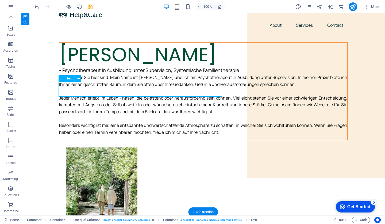
click at [89, 74] on div "- Psychotherapeut in Ausbildung unter Supervision, Systemische Familientherapie" at bounding box center [203, 70] width 288 height 8
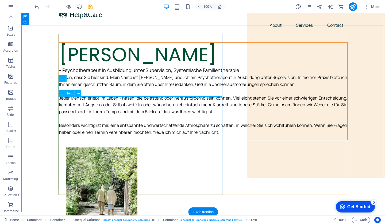
click at [89, 98] on div "Schön, dass Sie hier sind. Mein Name ist Dennis Zimmerleiter und ich bin Psycho…" at bounding box center [203, 105] width 288 height 62
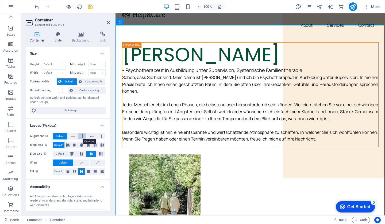
click at [82, 135] on icon at bounding box center [83, 136] width 2 height 6
click at [62, 135] on span "Default" at bounding box center [60, 136] width 8 height 6
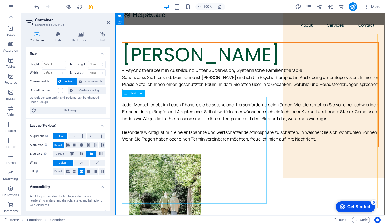
click at [147, 98] on div "Schön, dass Sie hier sind. Mein Name ist Dennis Zimmerleiter und ich bin Psycho…" at bounding box center [250, 108] width 256 height 68
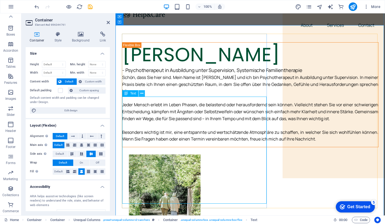
click at [141, 93] on icon at bounding box center [141, 94] width 3 height 6
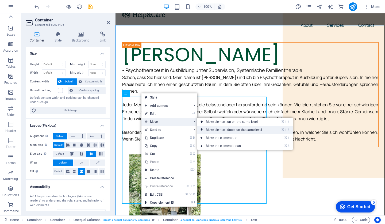
click at [223, 130] on link "⌘ ⇧ ⬇ Move element down on the same level" at bounding box center [234, 130] width 75 height 8
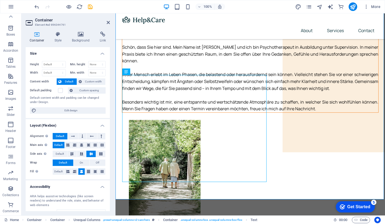
scroll to position [32, 0]
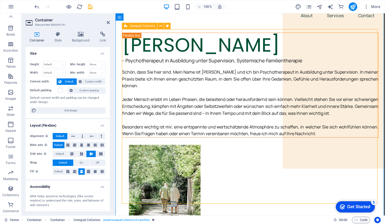
scroll to position [10, 0]
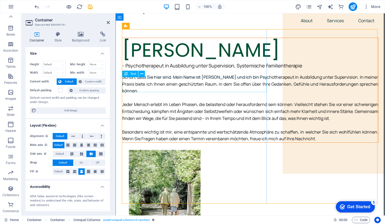
click at [205, 70] on div "- Psychotherapeut in Ausbildung unter Supervision, Systemische Familientherapie" at bounding box center [250, 66] width 256 height 8
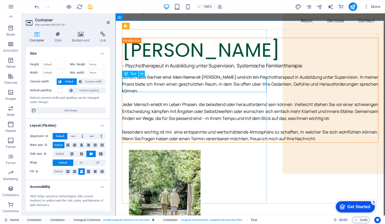
click at [140, 76] on icon at bounding box center [141, 74] width 3 height 6
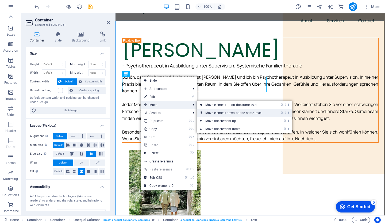
click at [213, 110] on link "⌘ ⇧ ⬇ Move element down on the same level" at bounding box center [234, 113] width 75 height 8
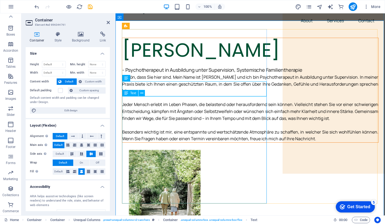
click at [197, 100] on div "Schön, dass Sie hier sind. Mein Name ist Dennis Zimmerleiter und ich bin Psycho…" at bounding box center [250, 108] width 256 height 68
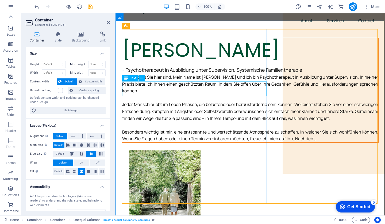
click at [194, 74] on div "- Psychotherapeut in Ausbildung unter Supervision, Systemische Familientherapie" at bounding box center [250, 70] width 256 height 8
click at [142, 79] on icon at bounding box center [141, 78] width 3 height 6
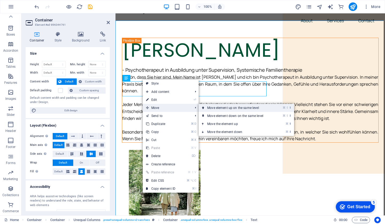
click at [222, 108] on link "⌘ ⇧ ⬆ Move element up on the same level" at bounding box center [236, 108] width 75 height 8
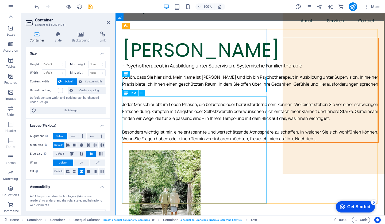
click at [216, 111] on div "Schön, dass Sie hier sind. Mein Name ist Dennis Zimmerleiter und ich bin Psycho…" at bounding box center [250, 108] width 256 height 68
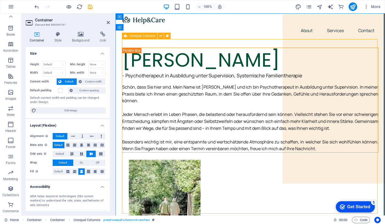
scroll to position [0, 1]
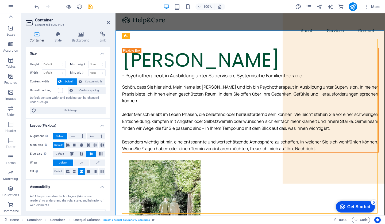
click at [155, 21] on div at bounding box center [250, 20] width 257 height 9
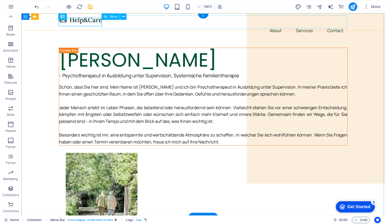
scroll to position [0, 0]
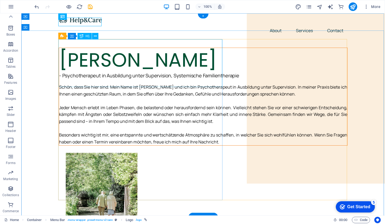
click at [128, 72] on div "[PERSON_NAME]" at bounding box center [203, 60] width 288 height 24
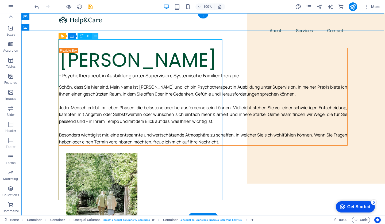
click at [96, 36] on icon at bounding box center [95, 36] width 3 height 6
click at [199, 143] on div "Schön, dass Sie hier sind. Mein Name ist Dennis Zimmerleiter und ich bin Psycho…" at bounding box center [203, 115] width 288 height 62
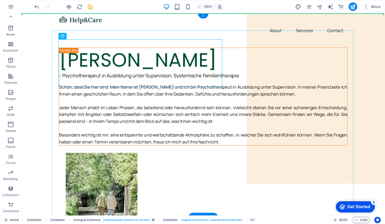
drag, startPoint x: 194, startPoint y: 66, endPoint x: 301, endPoint y: 72, distance: 106.9
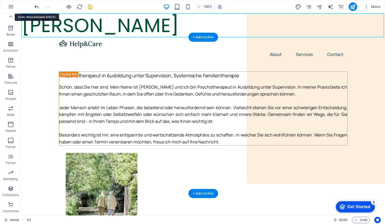
click at [38, 5] on icon "undo" at bounding box center [37, 7] width 6 height 6
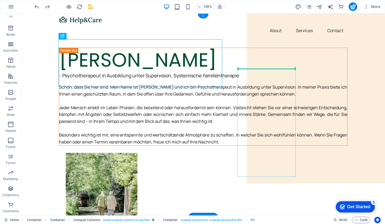
drag, startPoint x: 96, startPoint y: 51, endPoint x: 267, endPoint y: 71, distance: 172.0
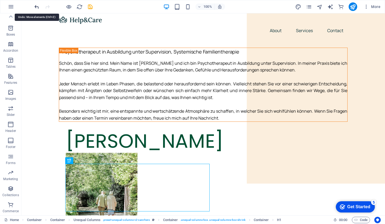
click at [36, 8] on icon "undo" at bounding box center [37, 7] width 6 height 6
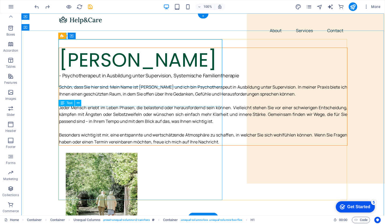
click at [137, 128] on div "Schön, dass Sie hier sind. Mein Name ist Dennis Zimmerleiter und ich bin Psycho…" at bounding box center [203, 115] width 288 height 62
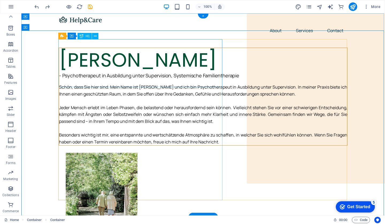
click at [146, 72] on div "[PERSON_NAME]" at bounding box center [203, 60] width 288 height 24
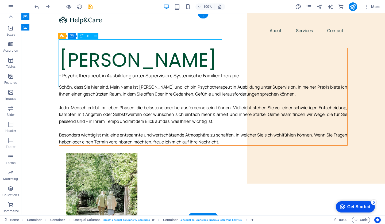
click at [141, 72] on div "[PERSON_NAME]" at bounding box center [203, 60] width 288 height 24
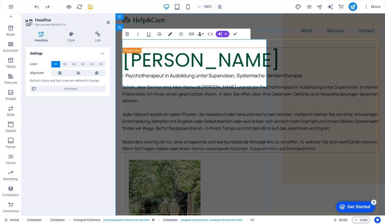
click at [173, 33] on button "Colors" at bounding box center [170, 34] width 10 height 11
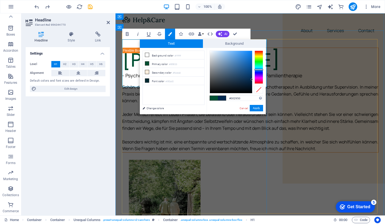
click at [260, 70] on div at bounding box center [259, 67] width 9 height 33
click at [230, 60] on div at bounding box center [231, 72] width 42 height 42
type input "#5790c6"
click at [233, 60] on div at bounding box center [231, 72] width 42 height 42
click at [257, 109] on button "Apply" at bounding box center [256, 108] width 13 height 6
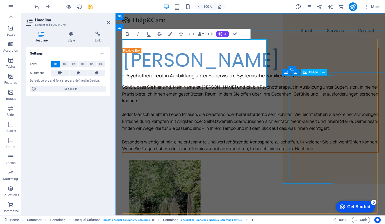
click at [282, 160] on figure at bounding box center [257, 214] width 257 height 108
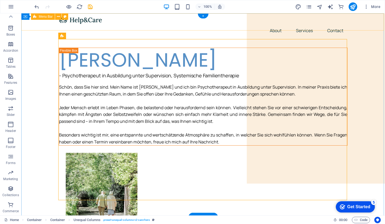
click at [234, 28] on nav "About Services Contact" at bounding box center [203, 30] width 289 height 13
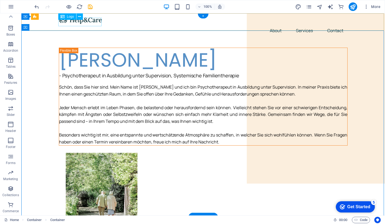
click at [93, 21] on div at bounding box center [203, 20] width 289 height 9
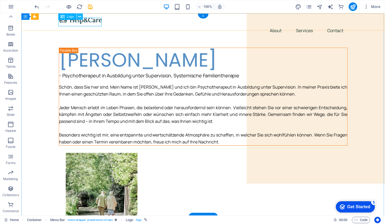
click at [79, 14] on icon at bounding box center [79, 17] width 3 height 6
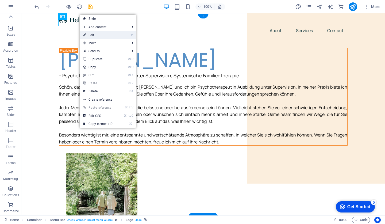
click at [102, 35] on link "⏎ Edit" at bounding box center [98, 35] width 36 height 8
select select "px"
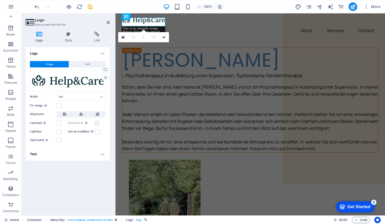
click at [140, 22] on div at bounding box center [250, 20] width 257 height 9
click at [89, 75] on div "Drag files here, click to choose files or select files from Files or our free s…" at bounding box center [68, 80] width 76 height 21
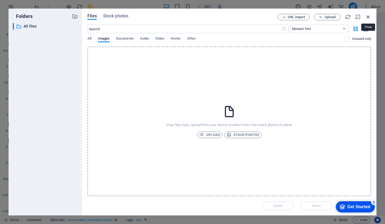
click at [368, 18] on icon "button" at bounding box center [368, 17] width 6 height 6
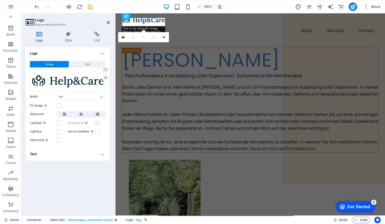
click at [75, 155] on h4 "Text" at bounding box center [68, 154] width 84 height 13
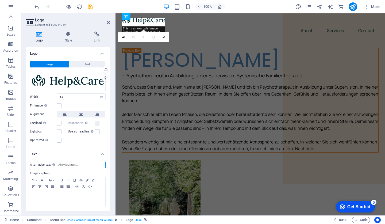
click at [71, 164] on input "Alternative text The alternative text is used by devices that cannot display im…" at bounding box center [81, 165] width 49 height 6
type input "D"
type input "P"
type input "[PERSON_NAME], Psychotherapeut i.A.u.S."
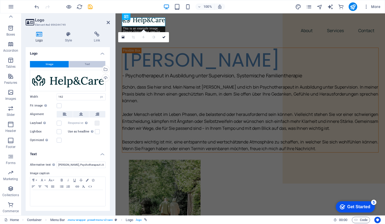
click at [90, 61] on button "Text" at bounding box center [87, 64] width 36 height 6
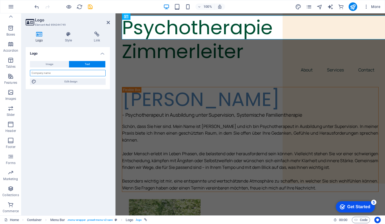
click at [81, 70] on input "text" at bounding box center [68, 73] width 76 height 6
click at [78, 70] on input "text" at bounding box center [68, 73] width 76 height 6
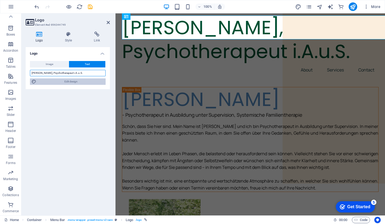
type input "[PERSON_NAME], Psychotherapeut i.A.u.S."
click at [73, 78] on span "Edit design" at bounding box center [71, 81] width 66 height 6
select select "px"
select select "400"
select select "px"
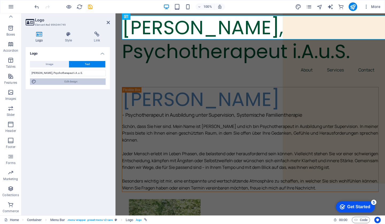
select select "px"
select select "400"
select select "px"
select select "rem"
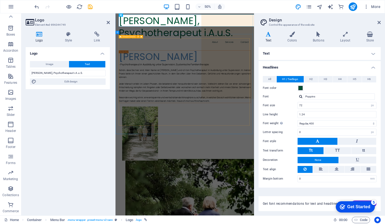
scroll to position [0, 2]
click at [317, 104] on input "72" at bounding box center [337, 105] width 78 height 6
drag, startPoint x: 313, startPoint y: 106, endPoint x: 283, endPoint y: 106, distance: 29.7
click at [283, 106] on div "Font size 72 rem px em %" at bounding box center [320, 105] width 114 height 7
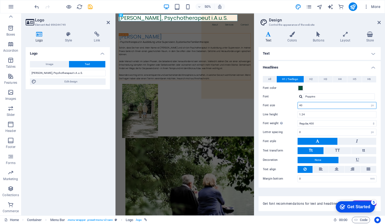
drag, startPoint x: 309, startPoint y: 106, endPoint x: 295, endPoint y: 106, distance: 14.2
click at [295, 106] on div "Font size 40 rem px em %" at bounding box center [320, 105] width 114 height 7
click at [318, 114] on input "1.24" at bounding box center [337, 114] width 78 height 6
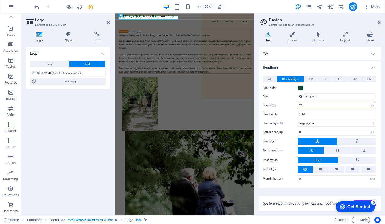
drag, startPoint x: 307, startPoint y: 105, endPoint x: 288, endPoint y: 105, distance: 19.3
click at [288, 105] on div "Font size 20 rem px em %" at bounding box center [320, 105] width 114 height 7
type input "16"
click at [313, 114] on input "1.24" at bounding box center [337, 114] width 78 height 6
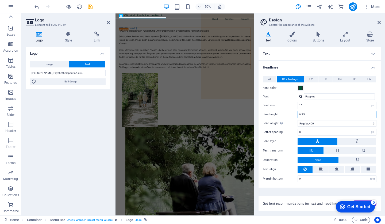
type input "0.7"
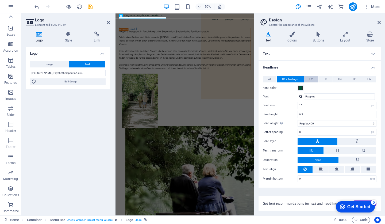
click at [314, 78] on button "H2" at bounding box center [311, 79] width 14 height 6
click at [293, 79] on span "H1 / Textlogo" at bounding box center [290, 79] width 16 height 6
drag, startPoint x: 313, startPoint y: 105, endPoint x: 286, endPoint y: 103, distance: 26.8
click at [286, 103] on div "Font size 16 rem px em %" at bounding box center [320, 105] width 114 height 7
type input "70"
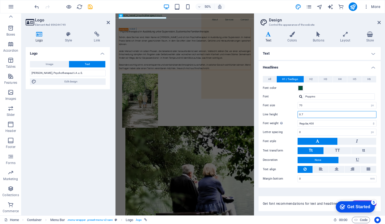
click at [320, 113] on input "0.7" at bounding box center [337, 114] width 78 height 6
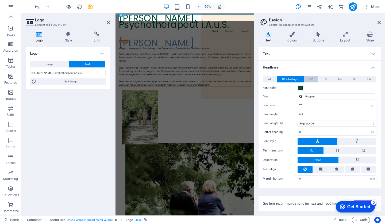
click at [314, 77] on button "H2" at bounding box center [311, 79] width 14 height 6
drag, startPoint x: 315, startPoint y: 104, endPoint x: 289, endPoint y: 102, distance: 25.2
click at [289, 102] on div "Font size 56 rem px em %" at bounding box center [320, 105] width 114 height 7
type input "16"
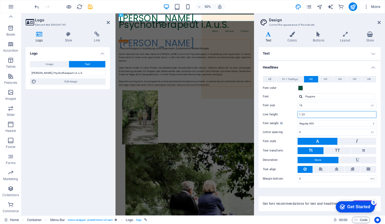
click at [325, 112] on input "1.25" at bounding box center [337, 114] width 78 height 6
click at [322, 107] on input "16" at bounding box center [337, 105] width 78 height 6
click at [324, 79] on span "H3" at bounding box center [325, 79] width 3 height 6
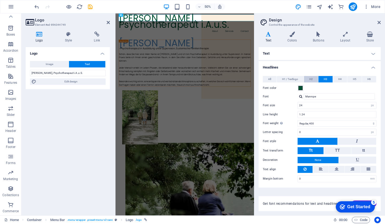
click at [309, 77] on span "H2" at bounding box center [310, 79] width 3 height 6
click at [299, 78] on button "H1 / Textlogo" at bounding box center [290, 79] width 27 height 6
click at [315, 79] on button "H2" at bounding box center [311, 79] width 14 height 6
click at [309, 108] on input "16" at bounding box center [337, 105] width 78 height 6
click at [380, 26] on header "Design Control the appearance of the website" at bounding box center [320, 20] width 121 height 14
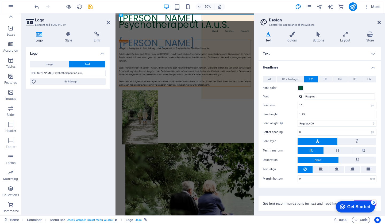
click at [380, 21] on icon at bounding box center [379, 22] width 3 height 4
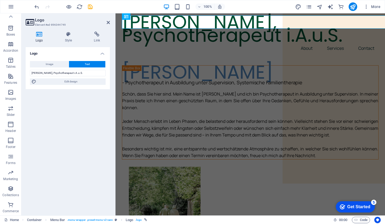
scroll to position [0, 0]
click at [163, 16] on icon at bounding box center [162, 17] width 3 height 6
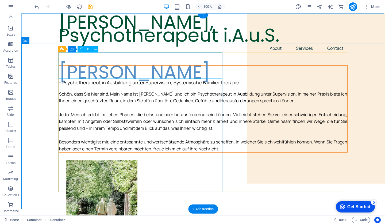
click at [165, 73] on div "[PERSON_NAME]" at bounding box center [203, 72] width 288 height 13
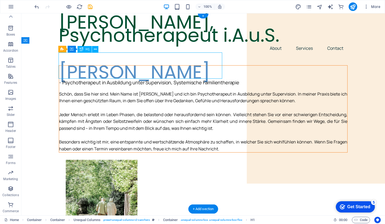
click at [135, 72] on div "[PERSON_NAME]" at bounding box center [203, 72] width 288 height 13
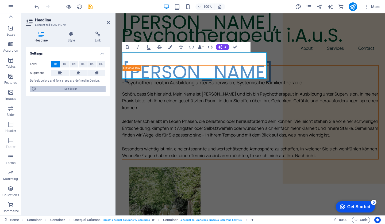
click at [88, 89] on span "Edit design" at bounding box center [71, 89] width 66 height 6
select select "px"
select select "400"
select select "px"
select select "rem"
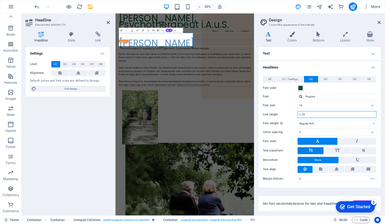
click at [318, 113] on input "1.25" at bounding box center [337, 114] width 78 height 6
drag, startPoint x: 318, startPoint y: 113, endPoint x: 284, endPoint y: 114, distance: 34.0
click at [284, 114] on div "Line height 1.25" at bounding box center [320, 114] width 114 height 7
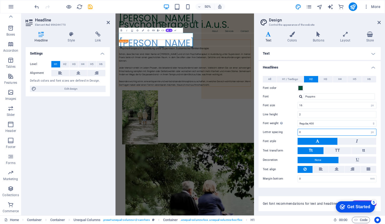
click at [316, 132] on input "0" at bounding box center [337, 132] width 78 height 6
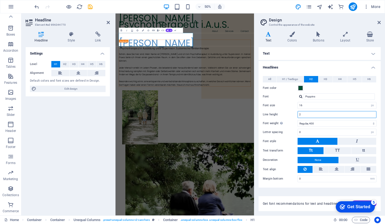
click at [314, 116] on input "2" at bounding box center [337, 114] width 78 height 6
click at [295, 79] on span "H1 / Textlogo" at bounding box center [290, 79] width 16 height 6
drag, startPoint x: 306, startPoint y: 115, endPoint x: 303, endPoint y: 114, distance: 3.3
click at [303, 114] on input "0.7" at bounding box center [337, 114] width 78 height 6
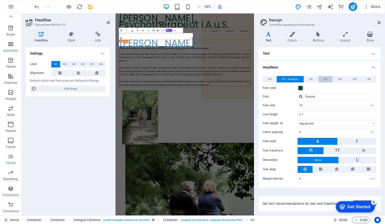
click at [327, 77] on span "H3" at bounding box center [325, 79] width 3 height 6
click at [312, 78] on span "H2" at bounding box center [310, 79] width 3 height 6
click at [338, 78] on button "H4" at bounding box center [340, 79] width 14 height 6
click at [312, 79] on span "H2" at bounding box center [310, 79] width 3 height 6
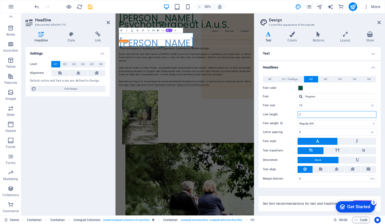
drag, startPoint x: 309, startPoint y: 115, endPoint x: 289, endPoint y: 115, distance: 19.5
click at [289, 115] on div "Line height 2" at bounding box center [320, 114] width 114 height 7
type input "1.24"
click at [290, 80] on span "H1 / Textlogo" at bounding box center [290, 79] width 16 height 6
drag, startPoint x: 308, startPoint y: 115, endPoint x: 282, endPoint y: 115, distance: 25.9
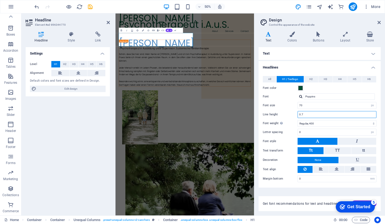
click at [282, 115] on div "Line height 0.7" at bounding box center [320, 114] width 114 height 7
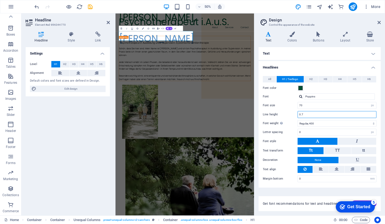
type input "0"
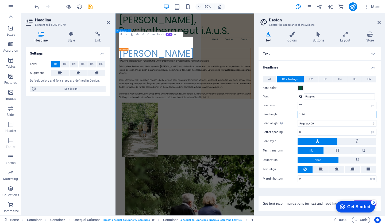
type input "1.14"
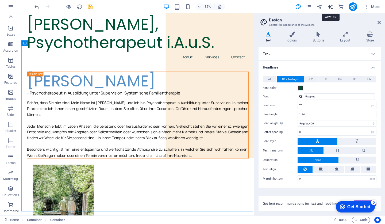
click at [332, 6] on icon "text_generator" at bounding box center [330, 7] width 6 height 6
select select "English"
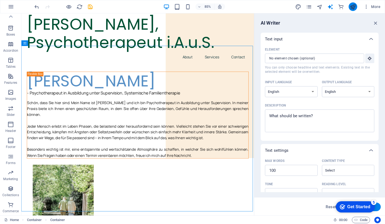
click at [354, 4] on icon "publish" at bounding box center [353, 7] width 6 height 6
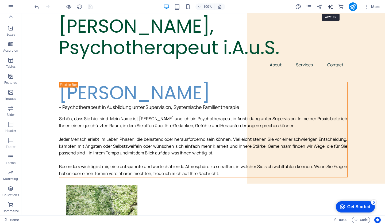
click at [331, 7] on icon "text_generator" at bounding box center [330, 7] width 6 height 6
select select "English"
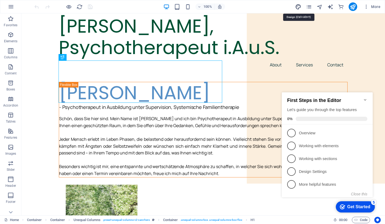
click at [300, 5] on icon "design" at bounding box center [298, 7] width 6 height 6
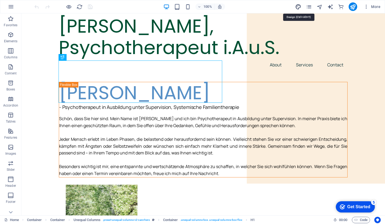
select select "px"
select select "400"
select select "px"
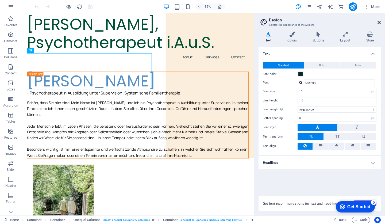
click at [380, 22] on icon at bounding box center [379, 22] width 3 height 4
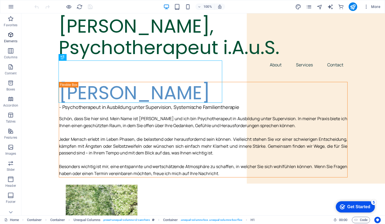
click at [12, 34] on icon "button" at bounding box center [10, 35] width 6 height 6
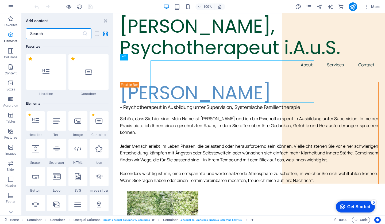
click at [10, 37] on icon "button" at bounding box center [10, 35] width 6 height 6
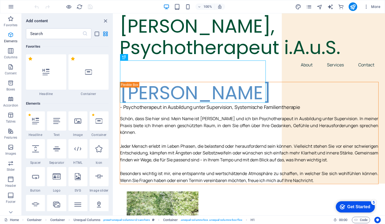
scroll to position [57, 0]
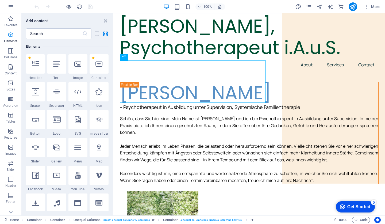
click at [11, 37] on icon "button" at bounding box center [10, 35] width 6 height 6
click at [11, 35] on icon "button" at bounding box center [10, 35] width 6 height 6
click at [310, 7] on icon "pages" at bounding box center [309, 7] width 6 height 6
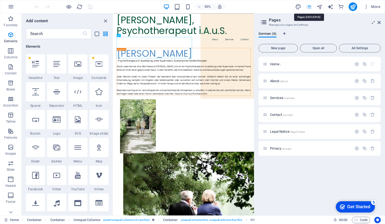
scroll to position [0, 0]
